Goal: Task Accomplishment & Management: Use online tool/utility

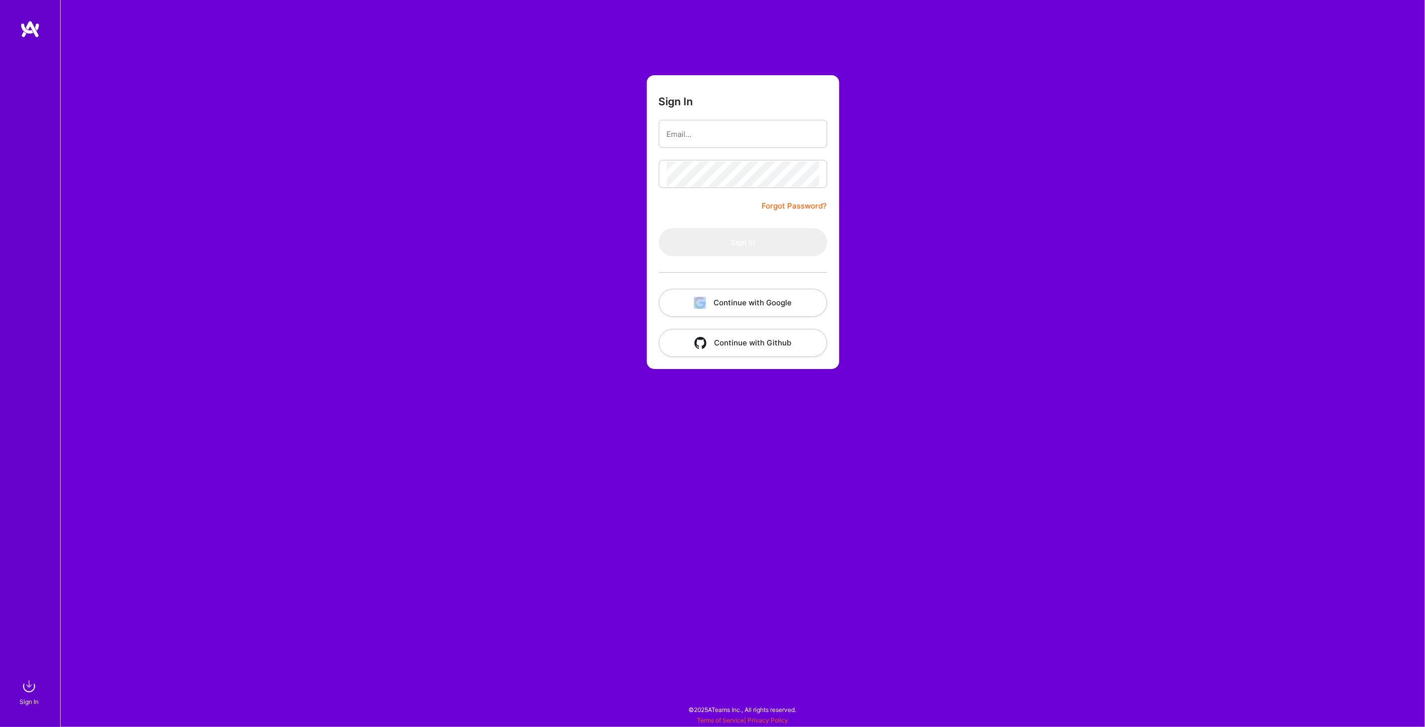
click at [739, 297] on button "Continue with Google" at bounding box center [743, 303] width 168 height 28
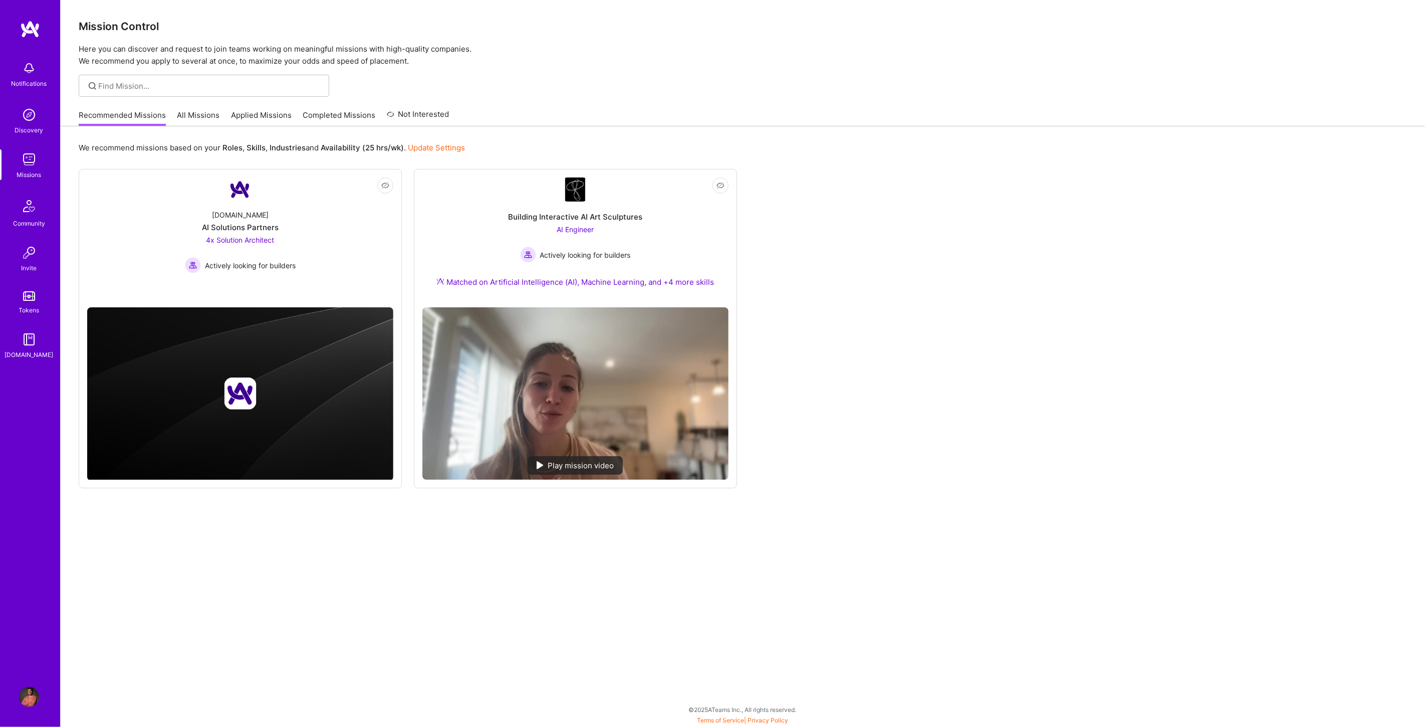
click at [185, 114] on link "All Missions" at bounding box center [198, 118] width 43 height 17
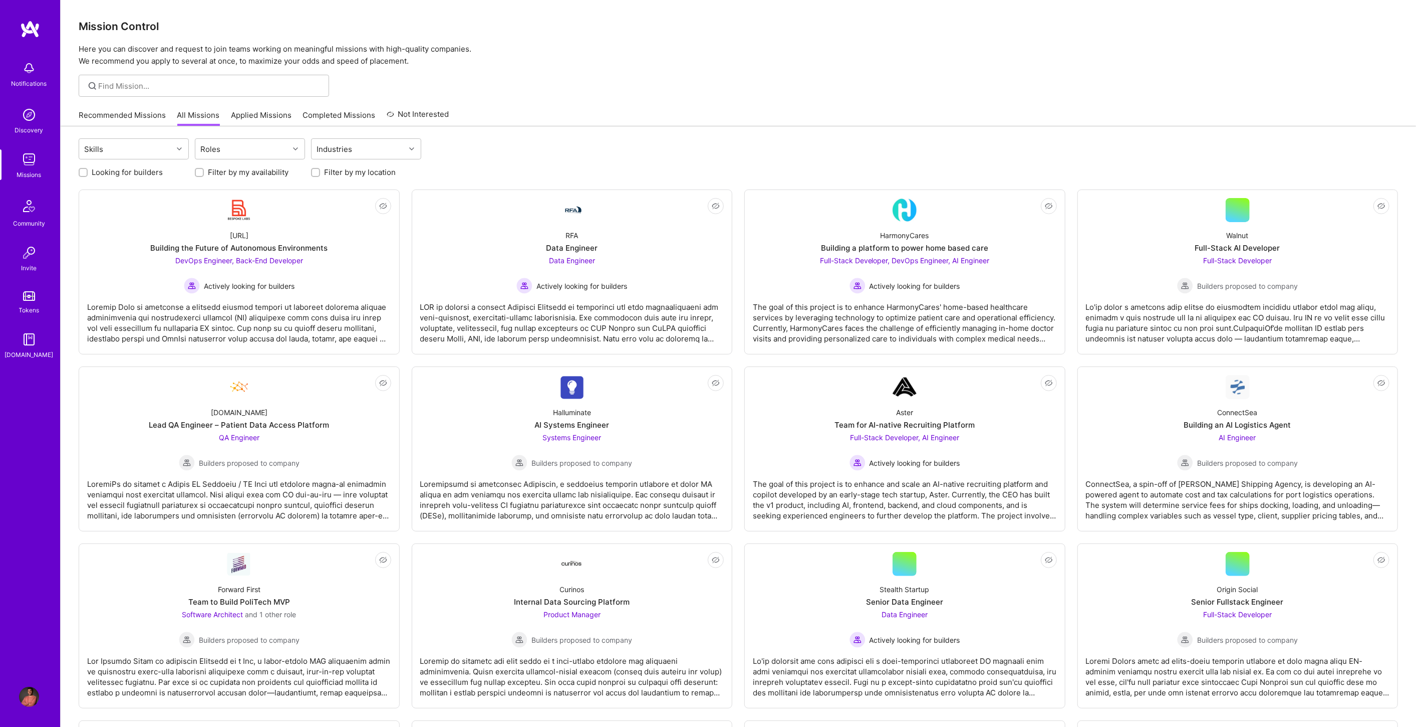
click at [278, 174] on label "Filter by my availability" at bounding box center [248, 172] width 81 height 11
click at [204, 174] on input "Filter by my availability" at bounding box center [200, 172] width 7 height 7
checkbox input "true"
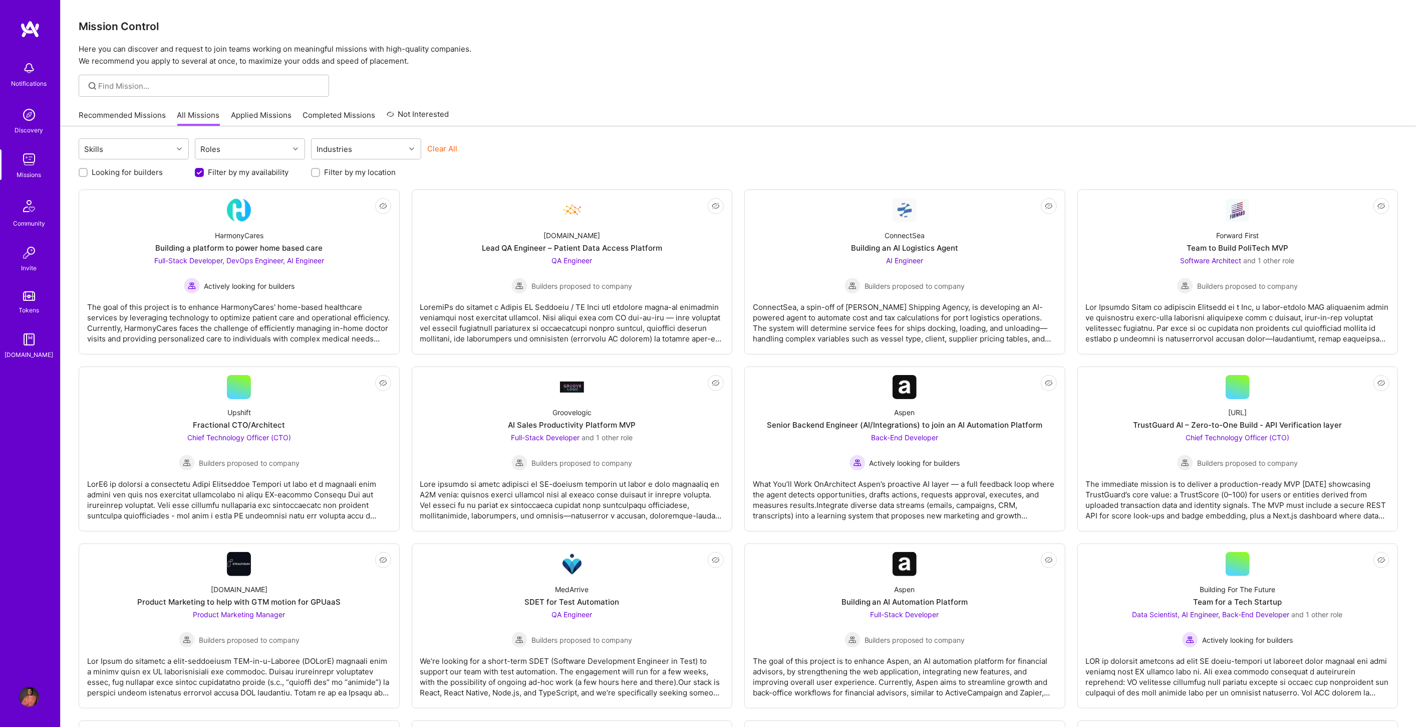
click at [316, 174] on input "Filter by my location" at bounding box center [316, 172] width 7 height 7
checkbox input "true"
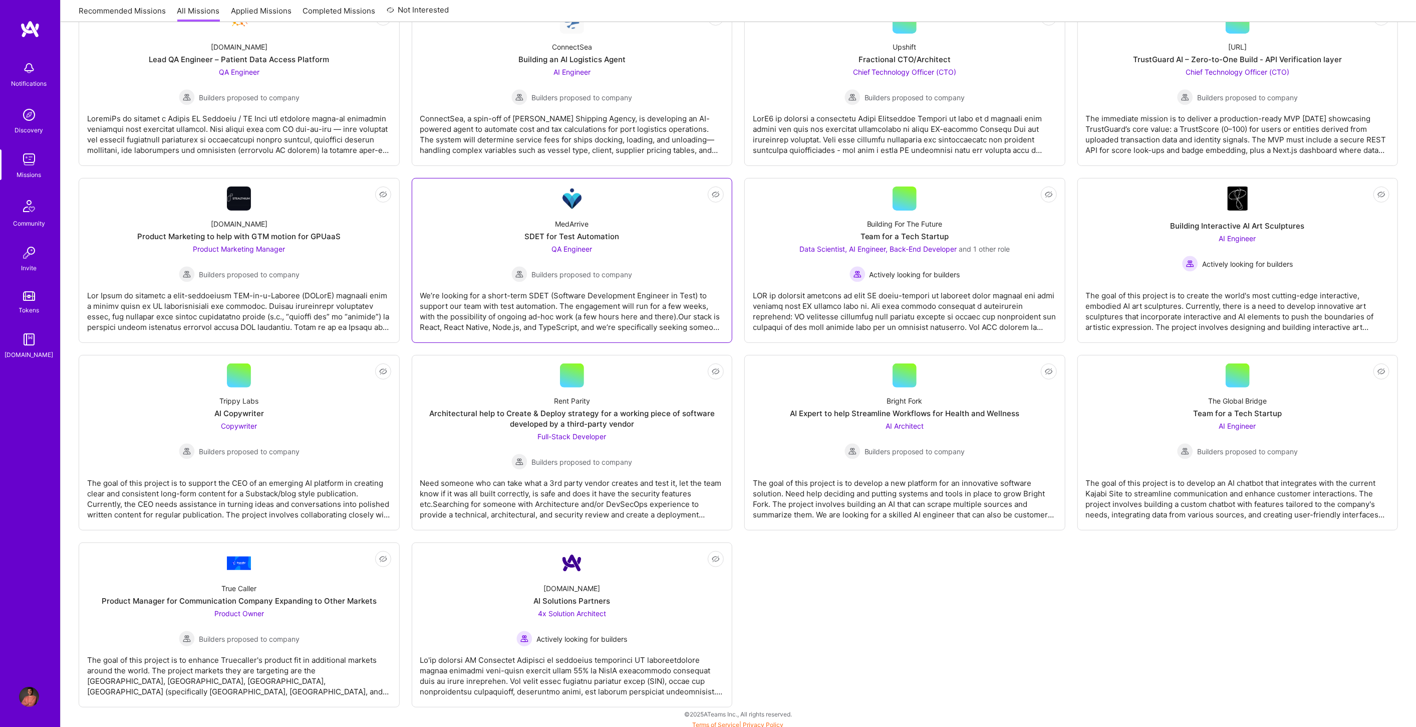
scroll to position [191, 0]
click at [1281, 425] on div "AI Engineer Builders proposed to company" at bounding box center [1237, 437] width 121 height 39
